Goal: Task Accomplishment & Management: Complete application form

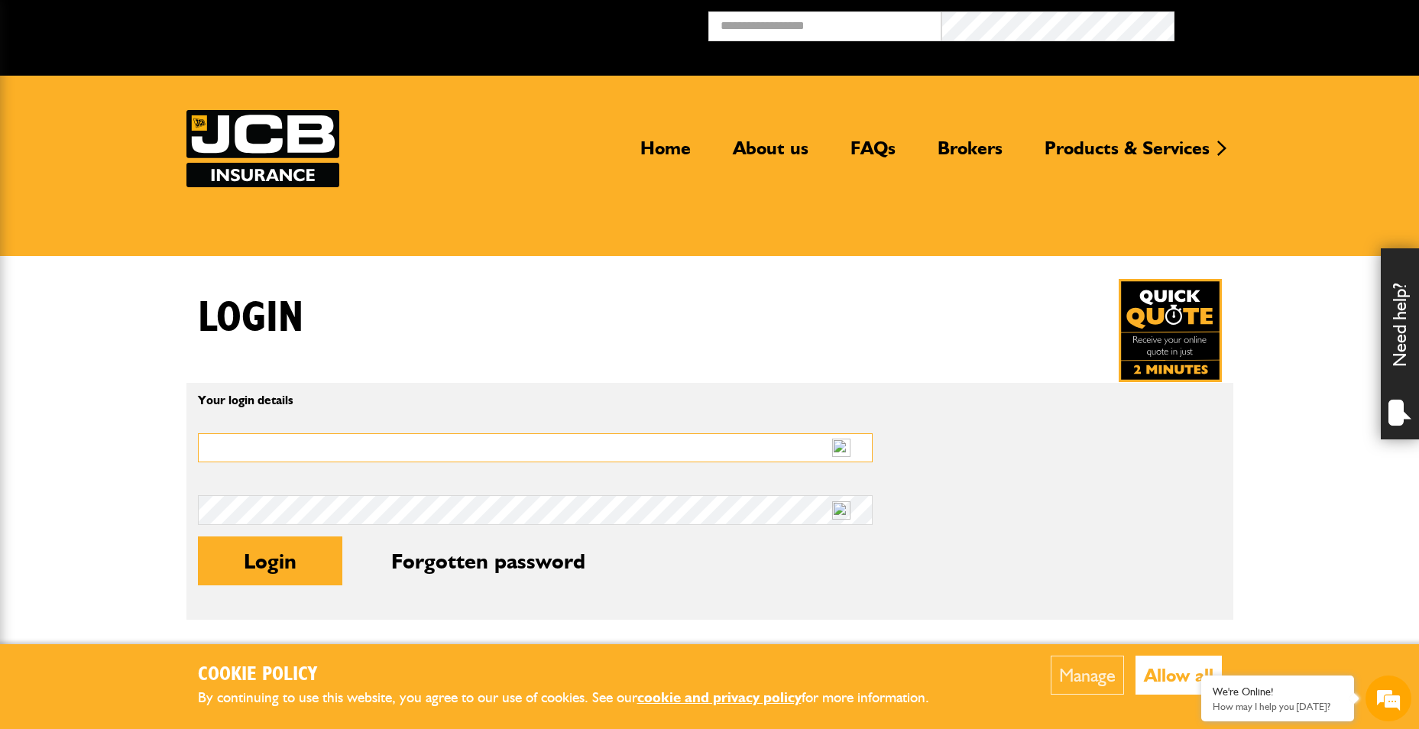
click at [377, 452] on input "Email address" at bounding box center [535, 448] width 674 height 30
type input "**********"
click at [198, 536] on button "Login" at bounding box center [270, 560] width 144 height 49
type input "**********"
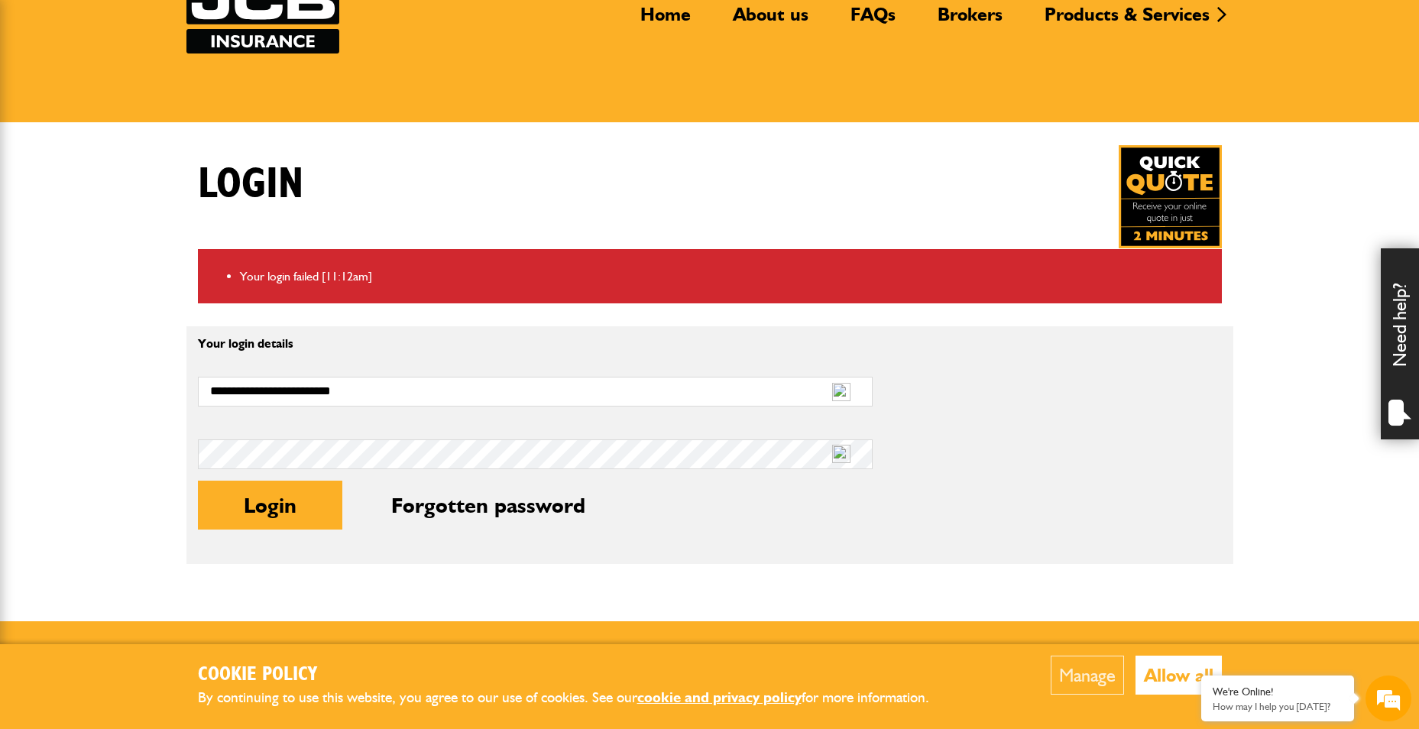
scroll to position [162, 0]
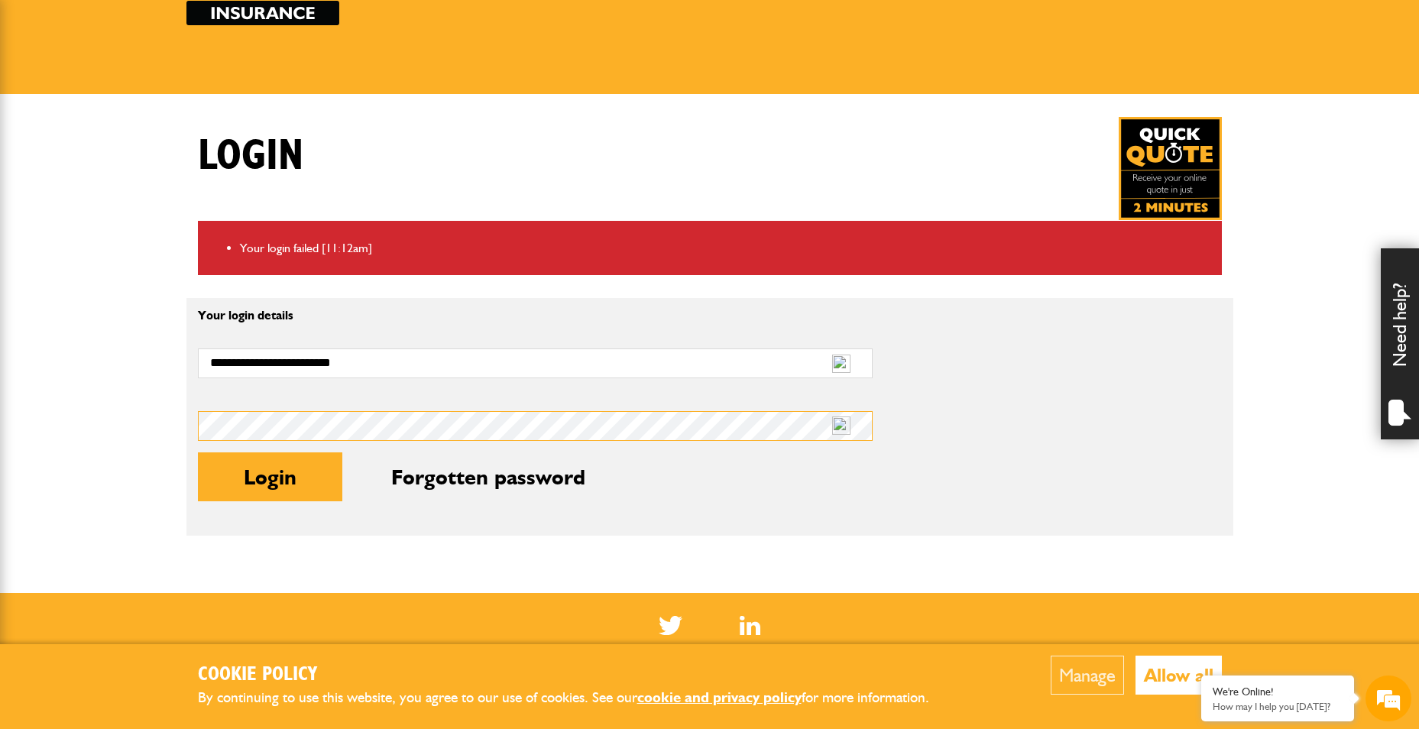
click at [198, 452] on button "Login" at bounding box center [270, 476] width 144 height 49
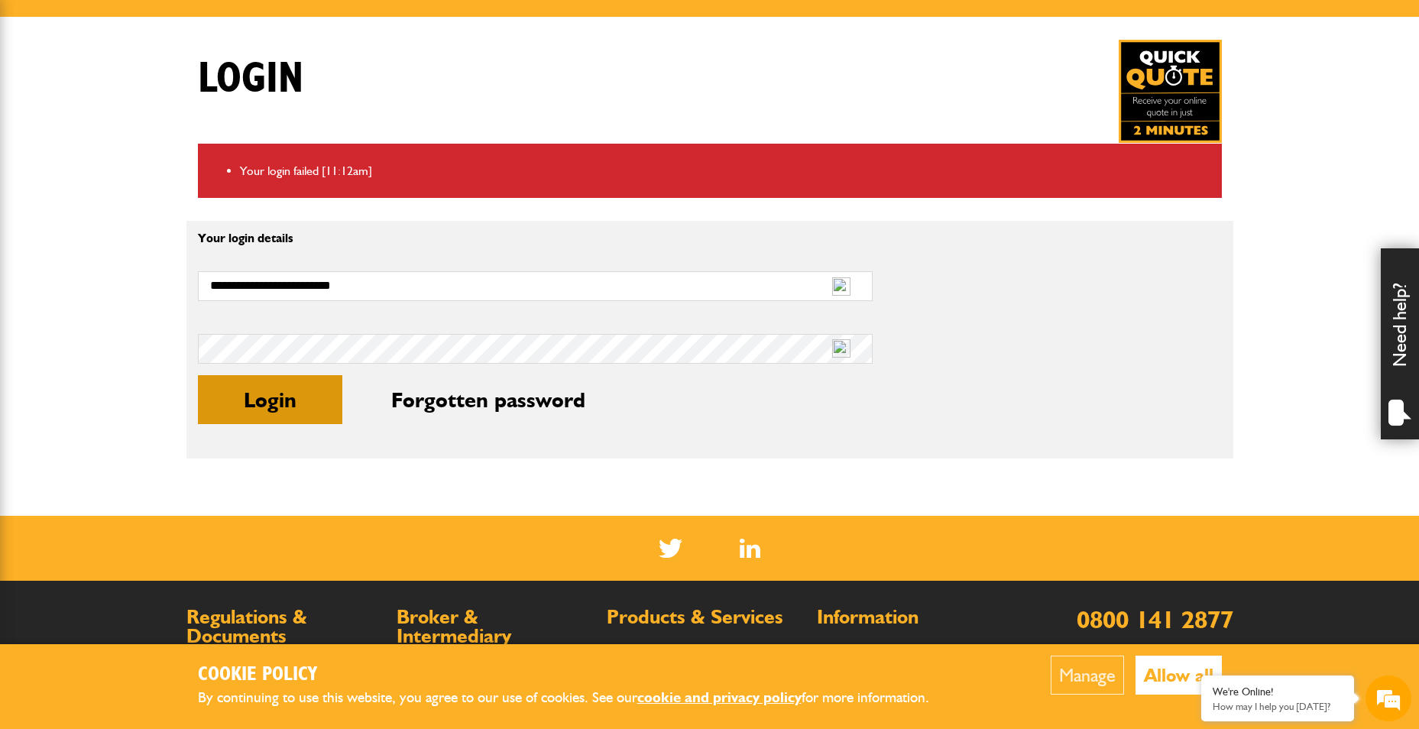
click at [293, 397] on button "Login" at bounding box center [270, 399] width 144 height 49
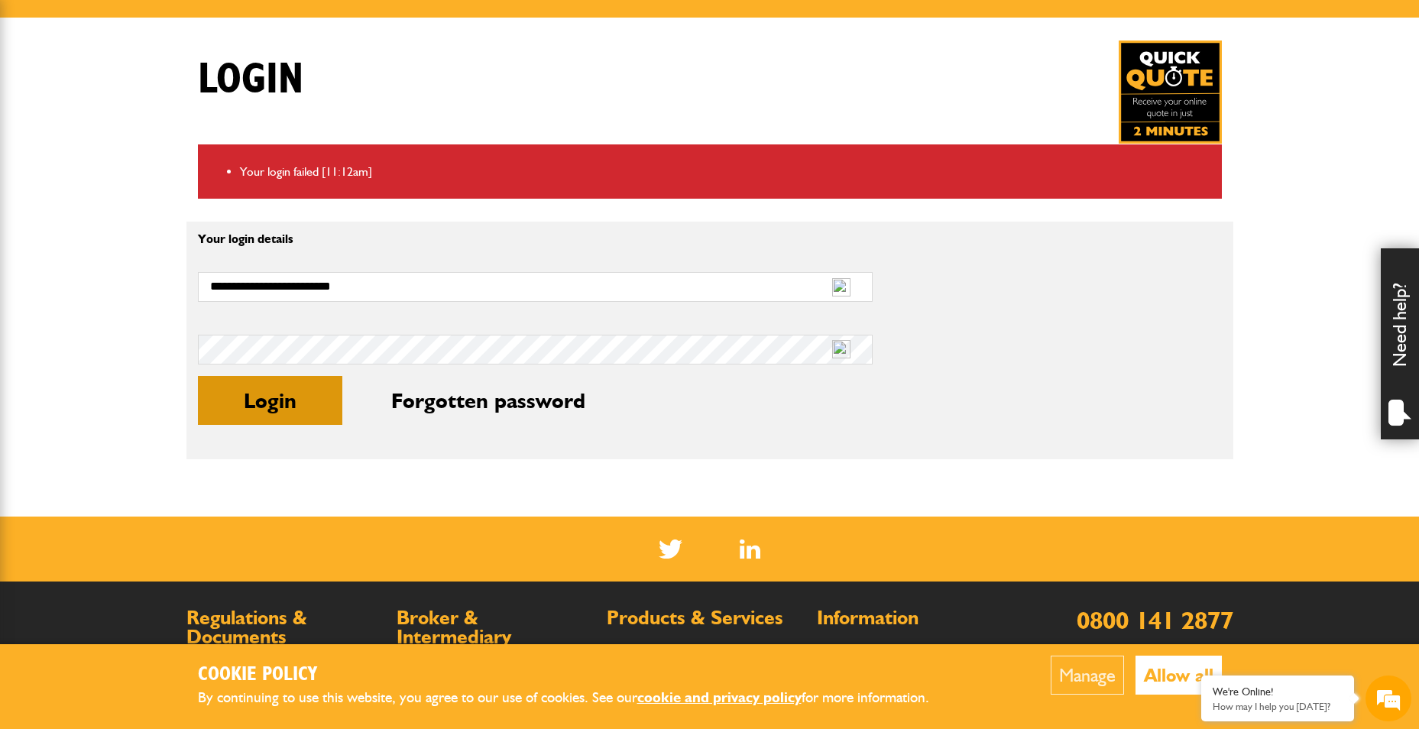
click at [260, 384] on button "Login" at bounding box center [270, 400] width 144 height 49
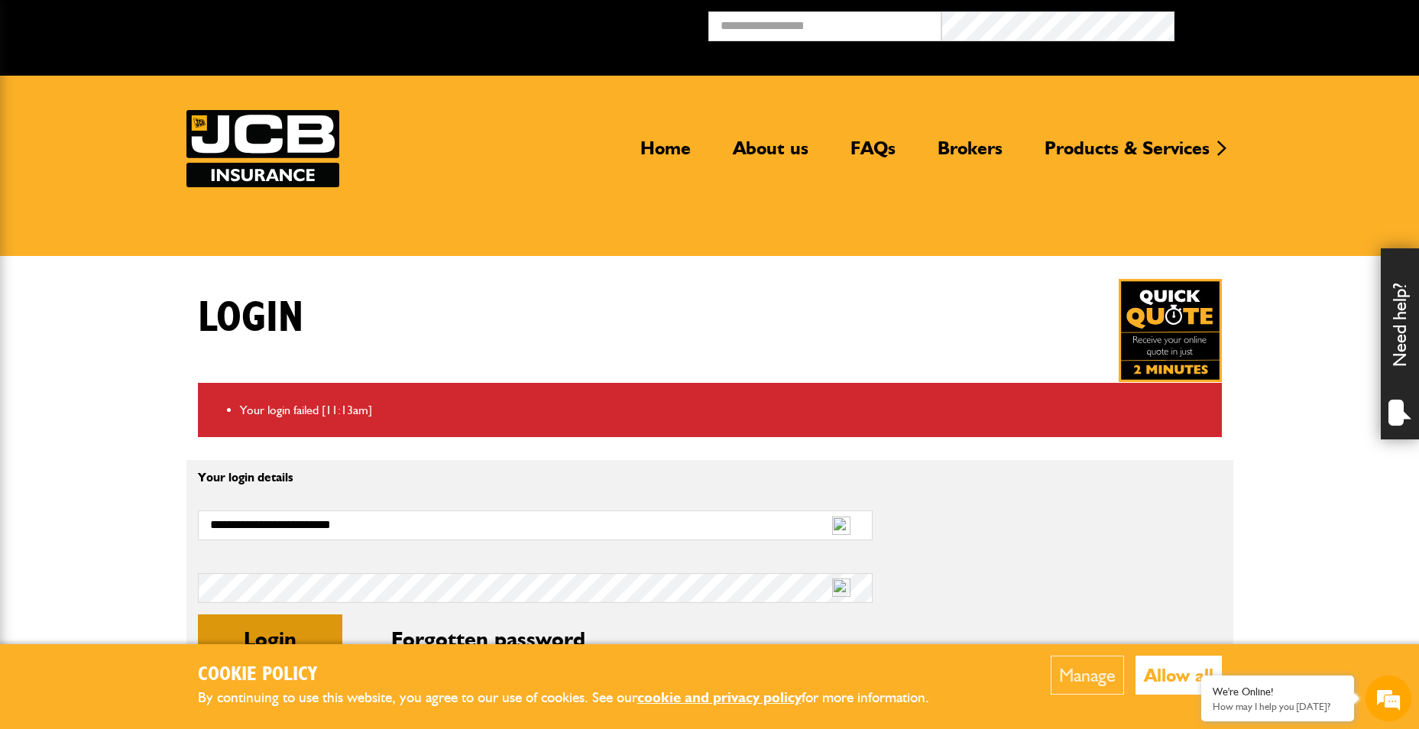
click at [294, 622] on button "Login" at bounding box center [270, 638] width 144 height 49
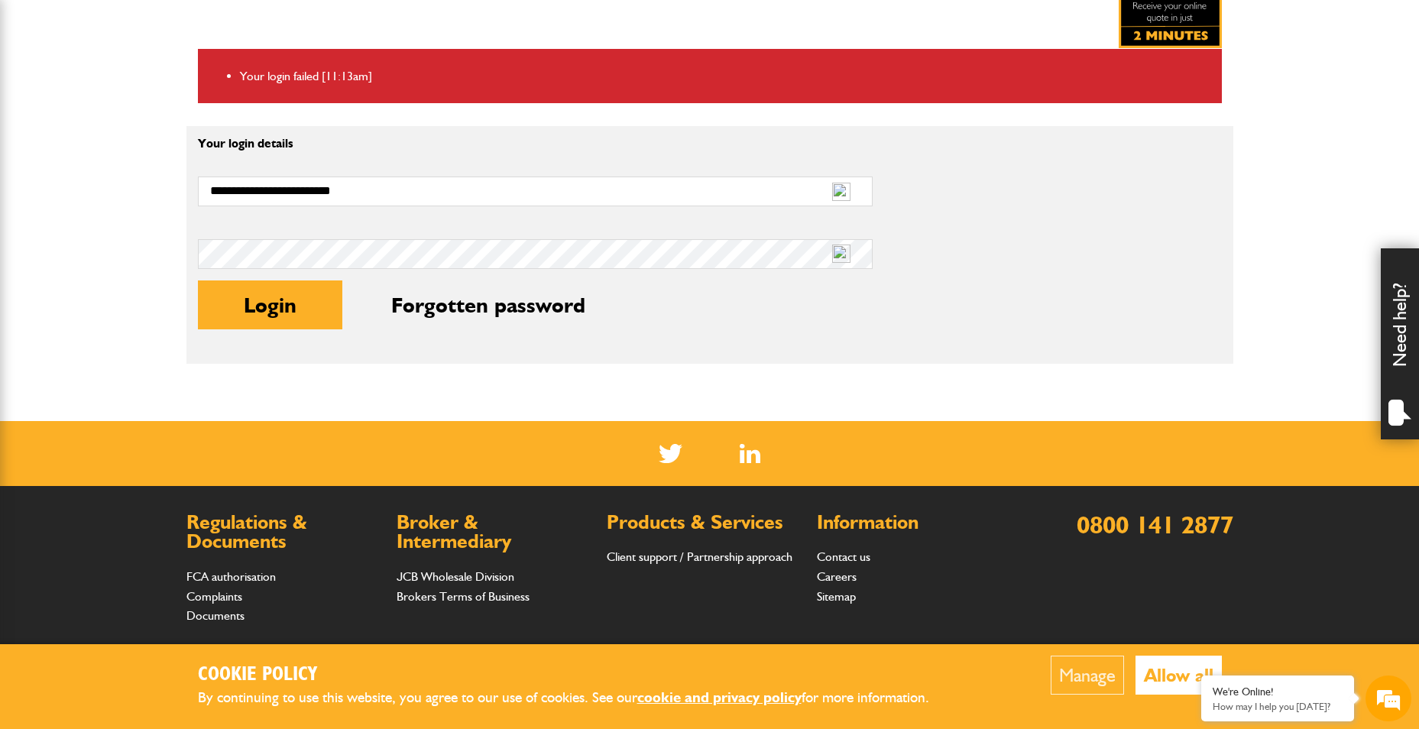
scroll to position [340, 0]
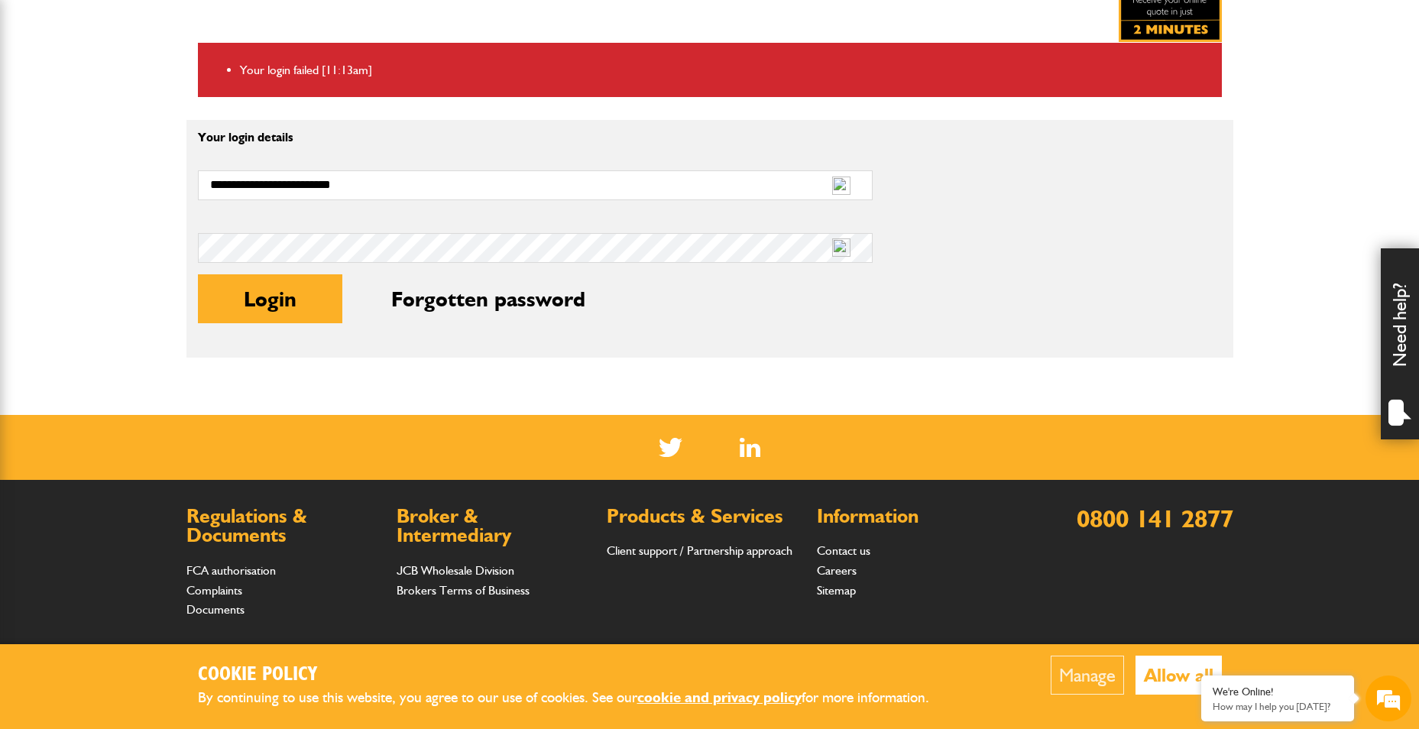
click at [1169, 669] on button "Allow all" at bounding box center [1178, 674] width 86 height 39
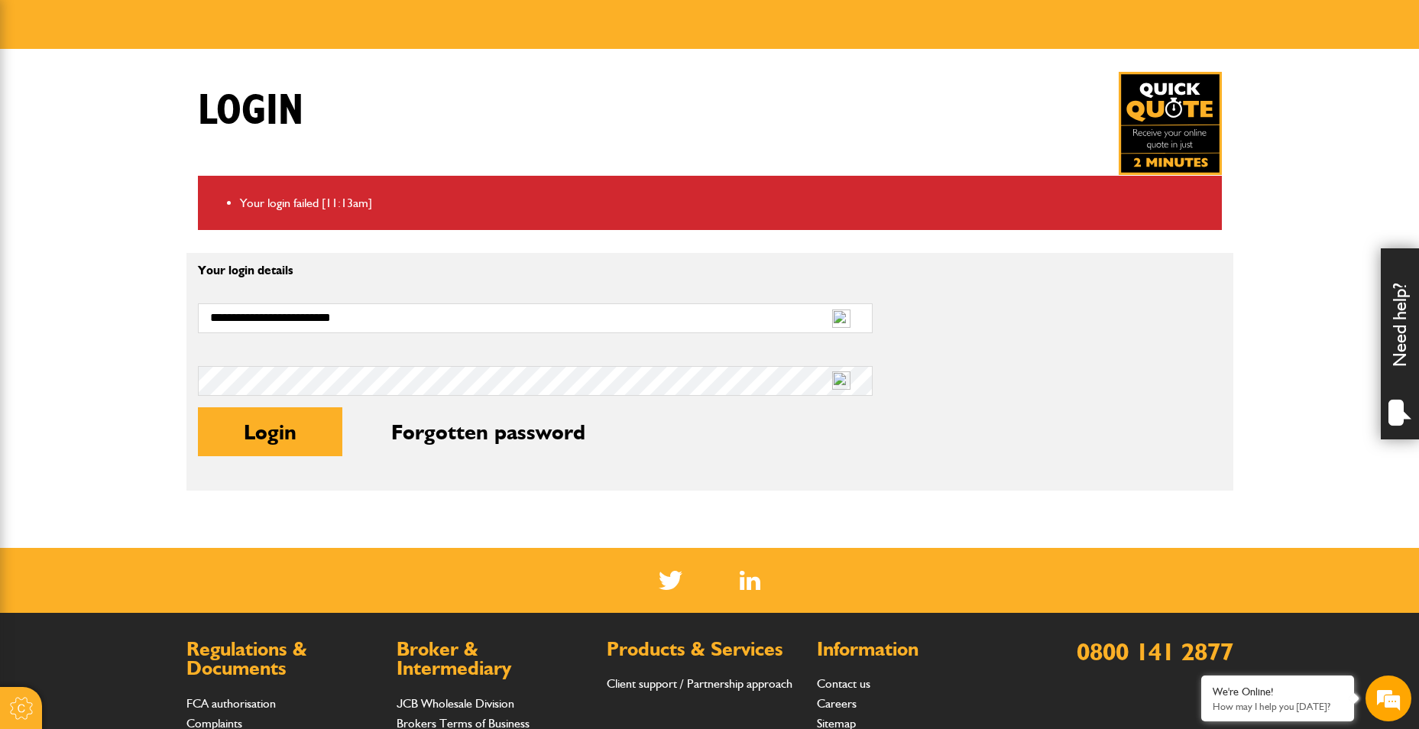
scroll to position [144, 0]
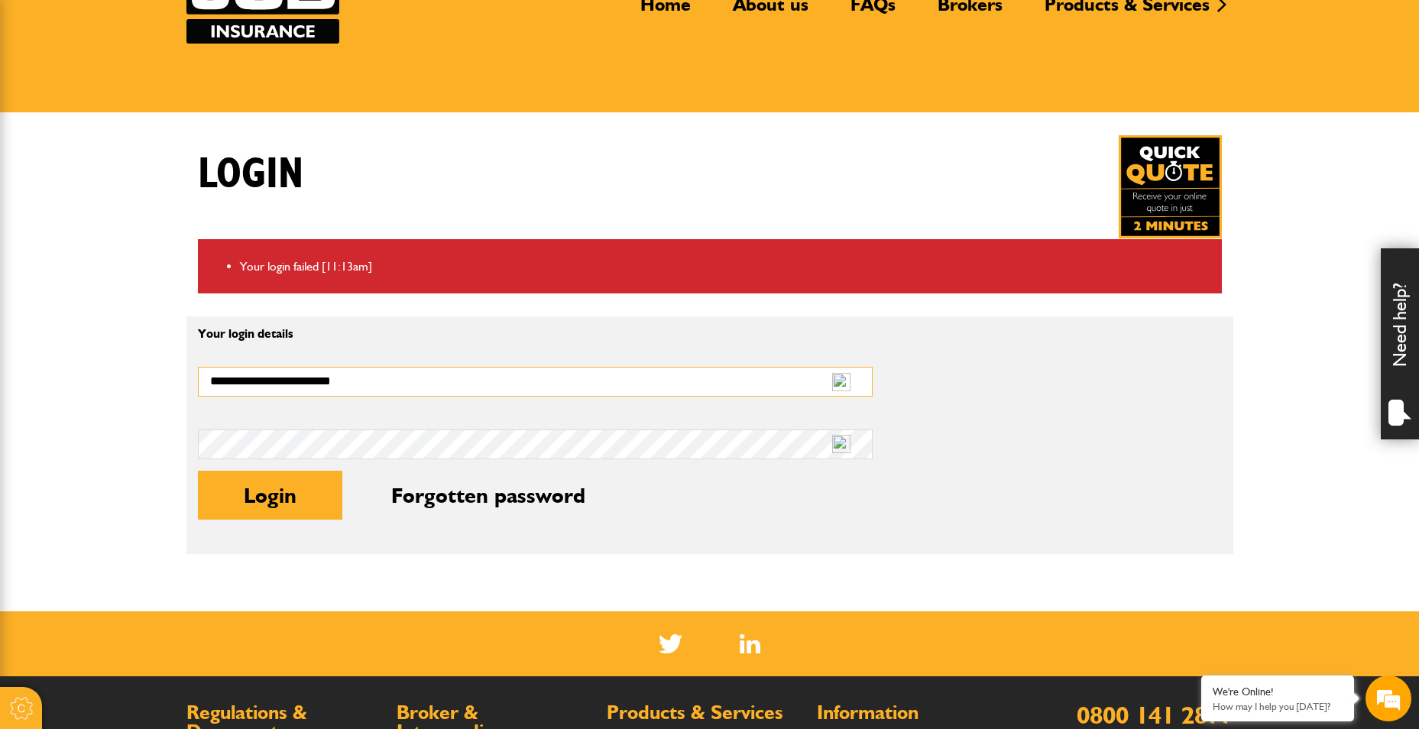
click at [409, 385] on input "**********" at bounding box center [535, 382] width 674 height 30
type input "*"
click at [409, 385] on input "Email address" at bounding box center [535, 382] width 674 height 30
click at [841, 387] on img at bounding box center [841, 382] width 18 height 18
click at [933, 388] on div "Your login details Email address Password Login Forgotten password" at bounding box center [709, 435] width 1046 height 215
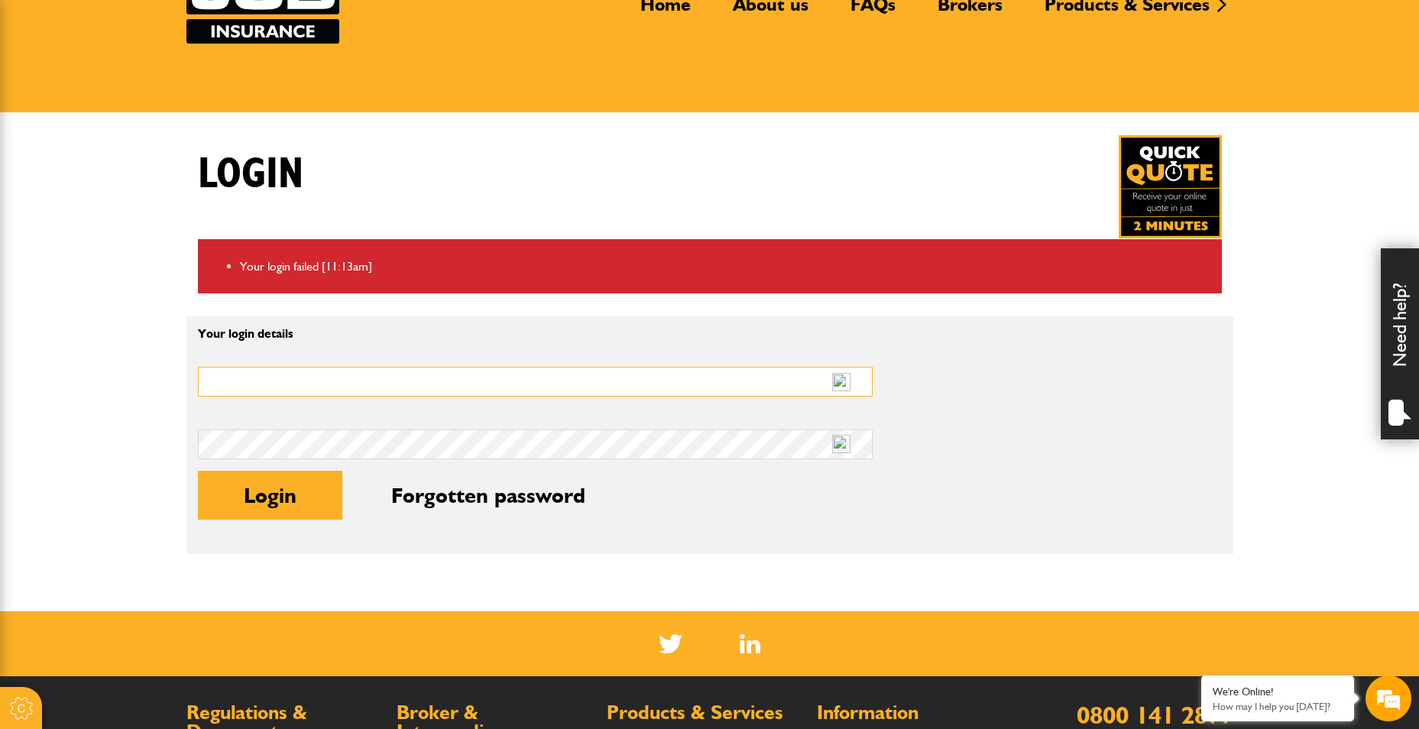
click at [280, 382] on input "Email address" at bounding box center [535, 382] width 674 height 30
